Goal: Task Accomplishment & Management: Manage account settings

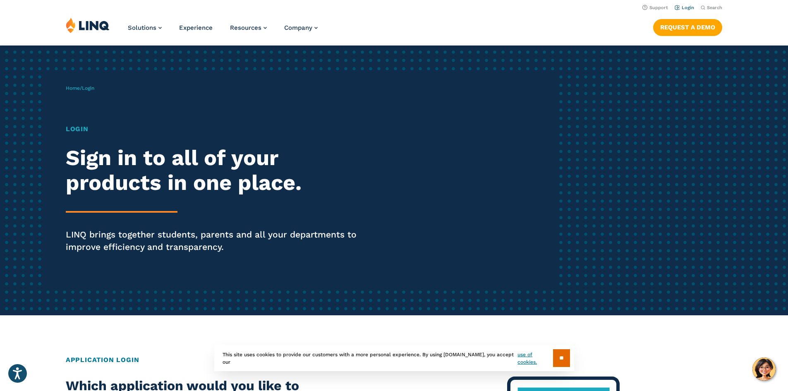
click at [682, 7] on link "Login" at bounding box center [684, 7] width 19 height 5
